Goal: Task Accomplishment & Management: Use online tool/utility

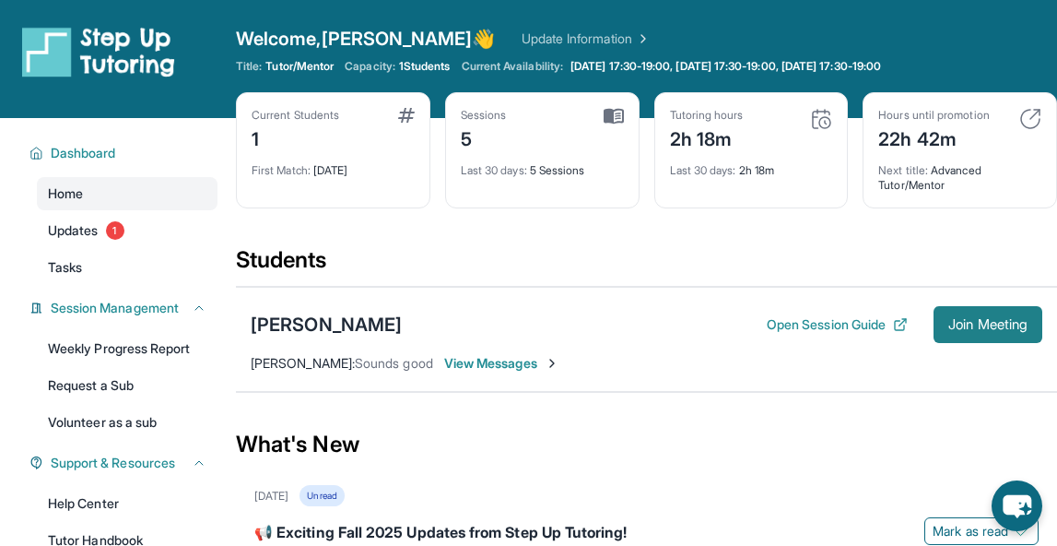
click at [976, 323] on span "Join Meeting" at bounding box center [987, 324] width 79 height 11
click at [950, 322] on span "Join Meeting" at bounding box center [987, 324] width 79 height 11
click at [963, 334] on button "Join Meeting" at bounding box center [988, 324] width 109 height 37
